Goal: Navigation & Orientation: Go to known website

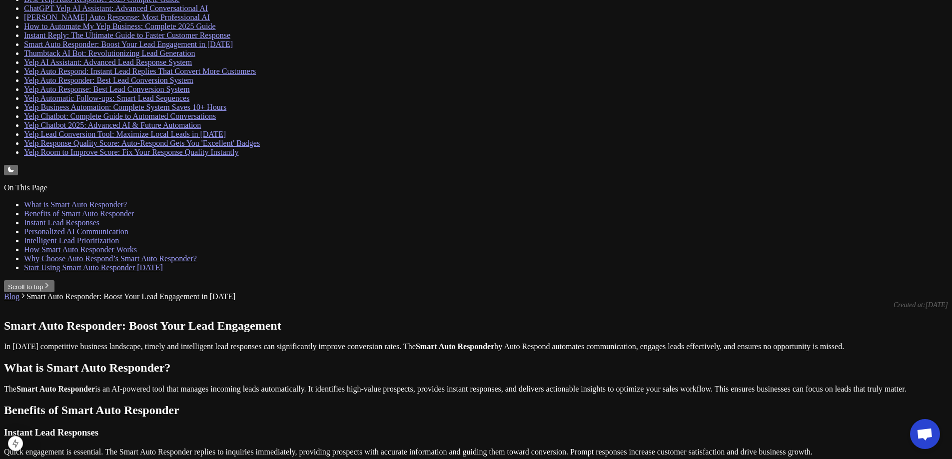
scroll to position [793, 0]
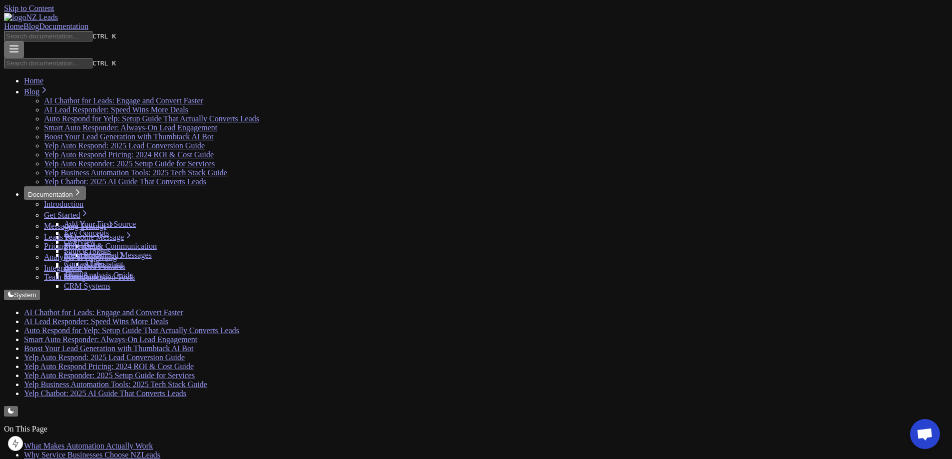
click at [23, 22] on link "Home" at bounding box center [13, 26] width 19 height 8
